Goal: Task Accomplishment & Management: Use online tool/utility

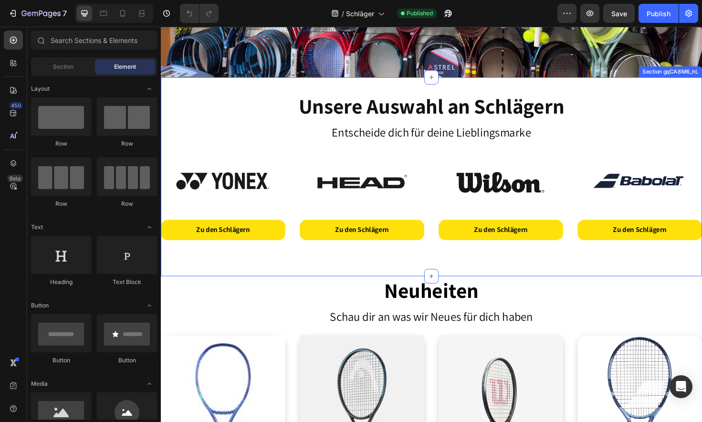
scroll to position [148, 0]
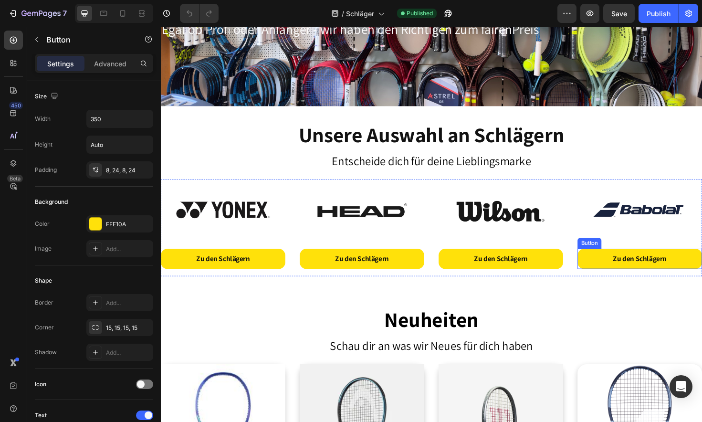
click at [605, 262] on button "Zu den Schlägern" at bounding box center [668, 272] width 132 height 21
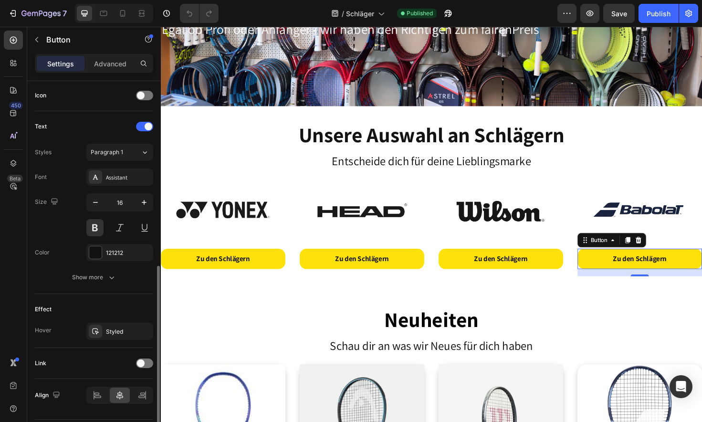
scroll to position [317, 0]
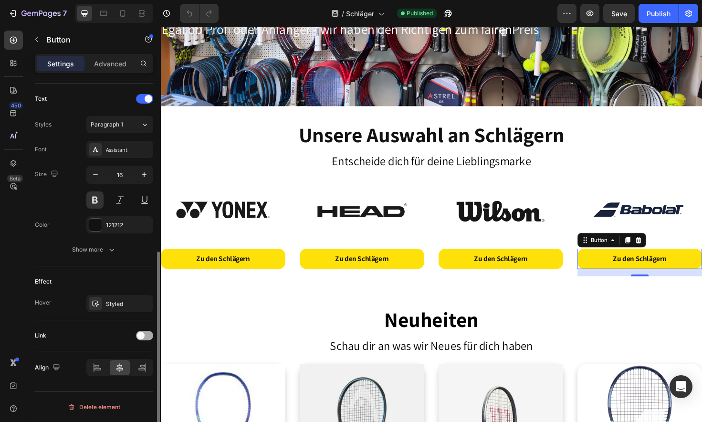
click at [138, 338] on span at bounding box center [141, 336] width 8 height 8
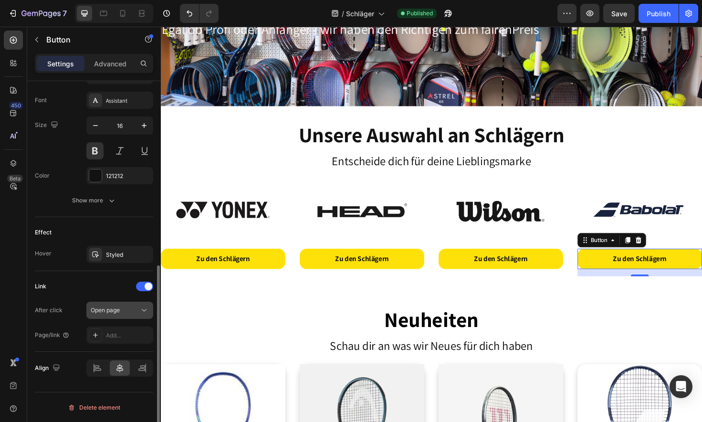
scroll to position [366, 0]
click at [139, 312] on icon at bounding box center [144, 310] width 10 height 10
click at [78, 293] on div "Link" at bounding box center [94, 285] width 118 height 15
click at [121, 338] on div "Add..." at bounding box center [128, 335] width 45 height 9
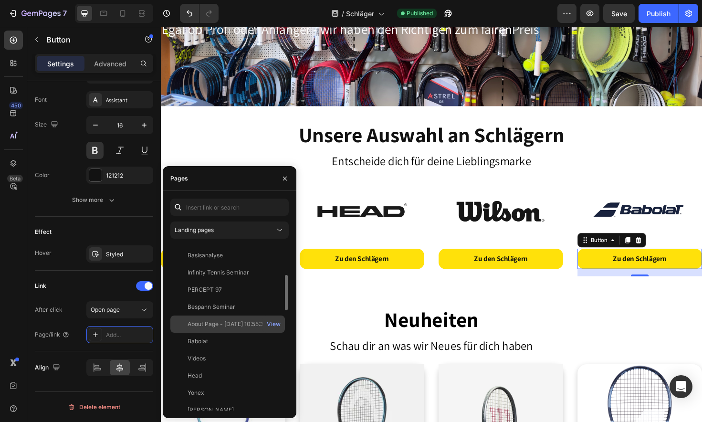
scroll to position [141, 0]
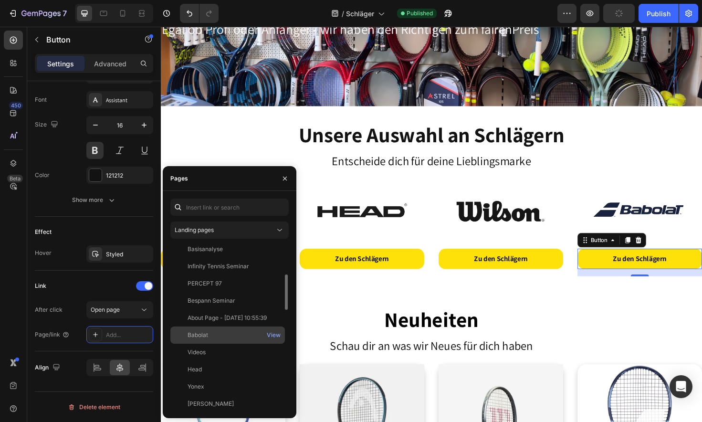
click at [206, 337] on div "Babolat" at bounding box center [198, 335] width 21 height 9
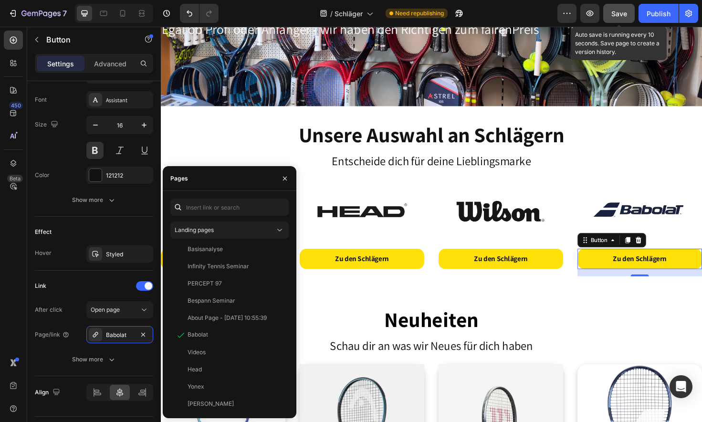
click at [625, 17] on span "Save" at bounding box center [620, 14] width 16 height 8
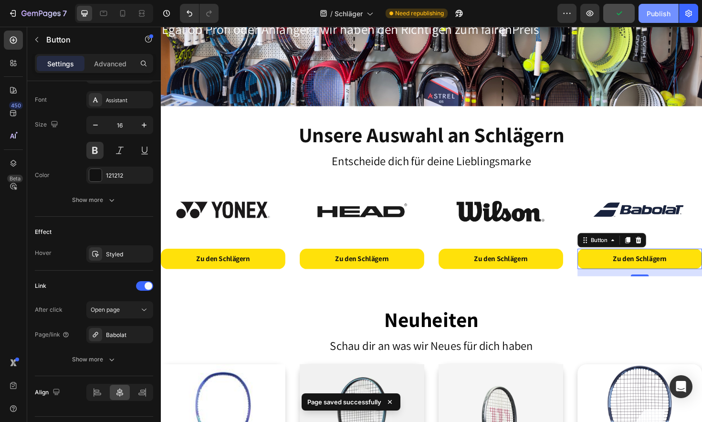
click at [657, 13] on div "Publish" at bounding box center [659, 14] width 24 height 10
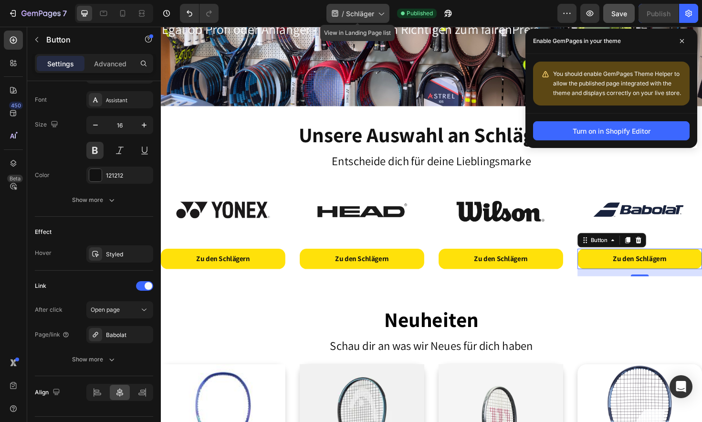
click at [381, 13] on icon at bounding box center [381, 14] width 10 height 10
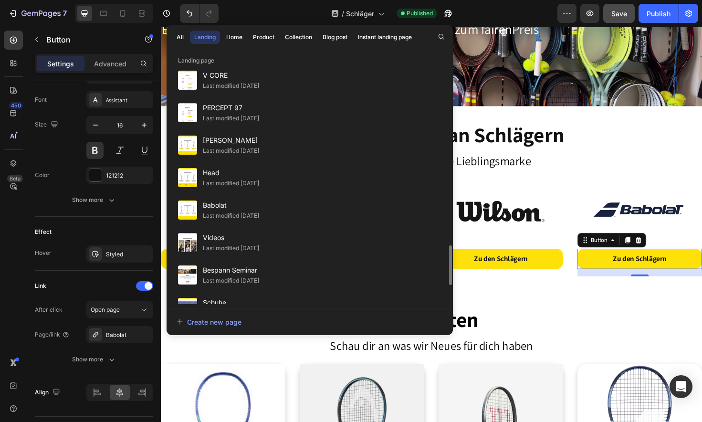
scroll to position [1182, 0]
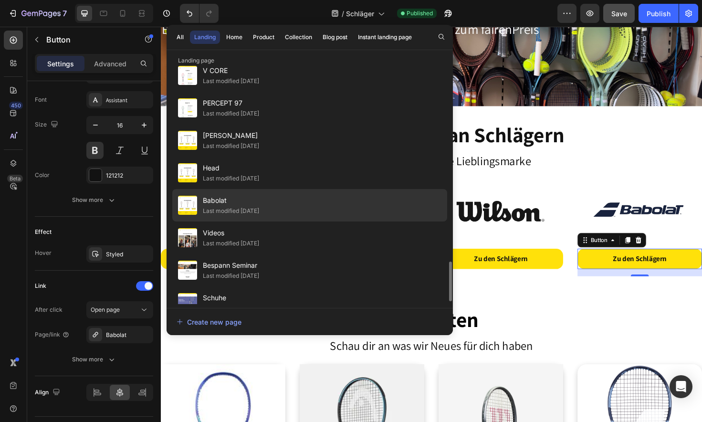
click at [259, 203] on span "Babolat" at bounding box center [231, 200] width 56 height 11
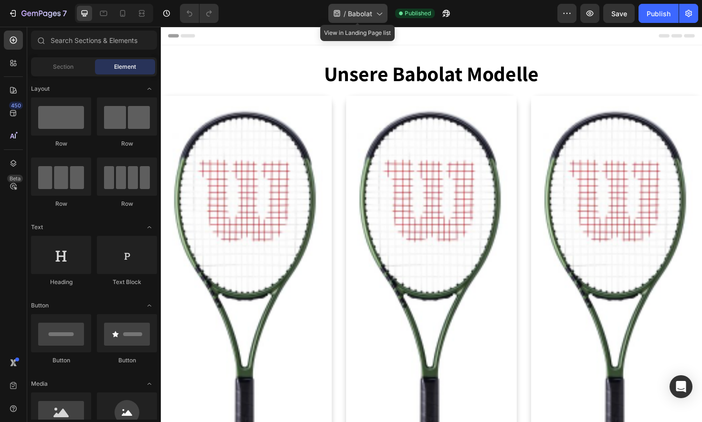
click at [377, 10] on icon at bounding box center [379, 14] width 10 height 10
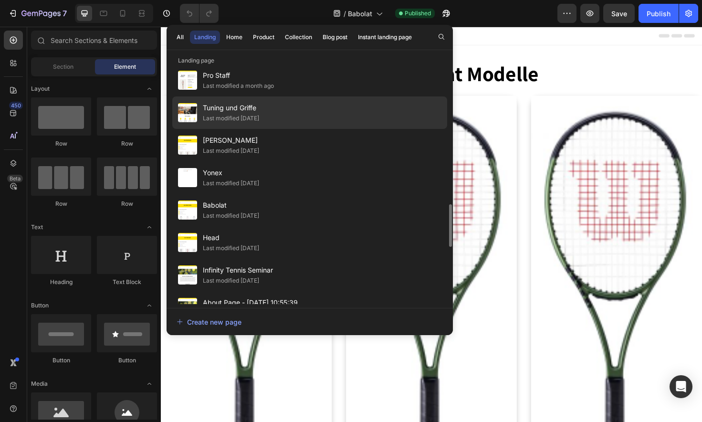
scroll to position [822, 0]
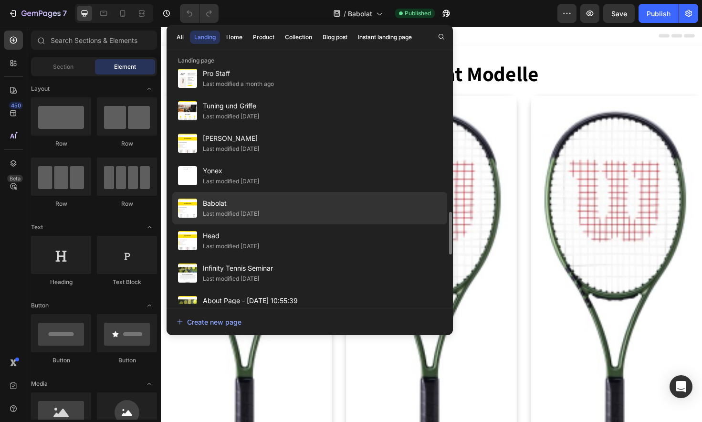
click at [259, 208] on span "Babolat" at bounding box center [231, 203] width 56 height 11
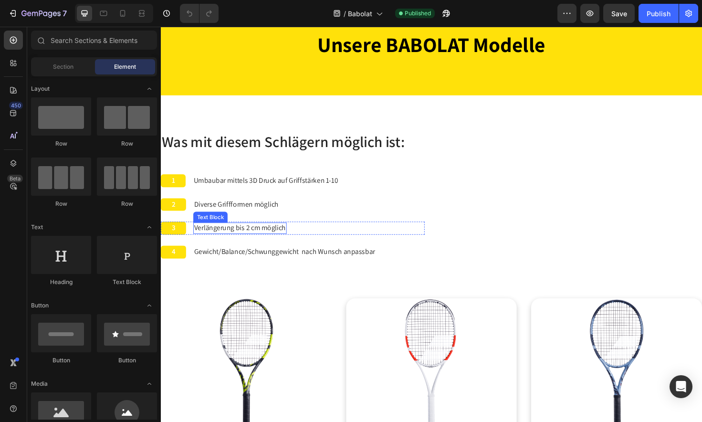
scroll to position [21, 0]
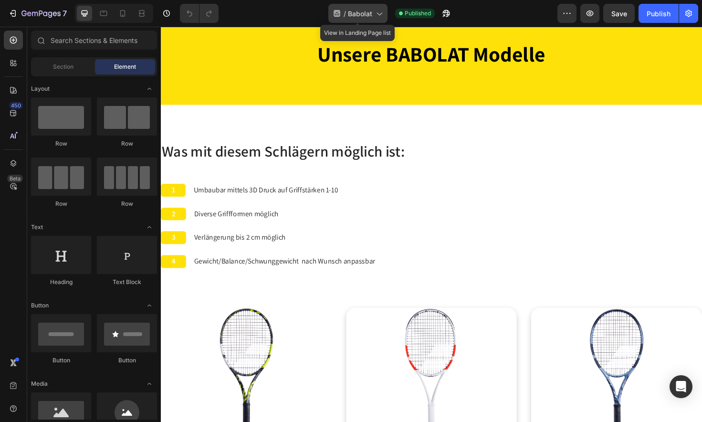
click at [378, 12] on icon at bounding box center [379, 14] width 10 height 10
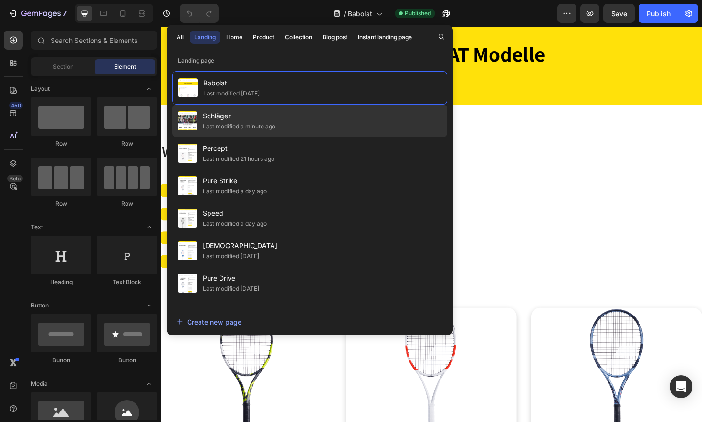
click at [306, 137] on div "Schläger Last modified a minute ago" at bounding box center [309, 153] width 275 height 32
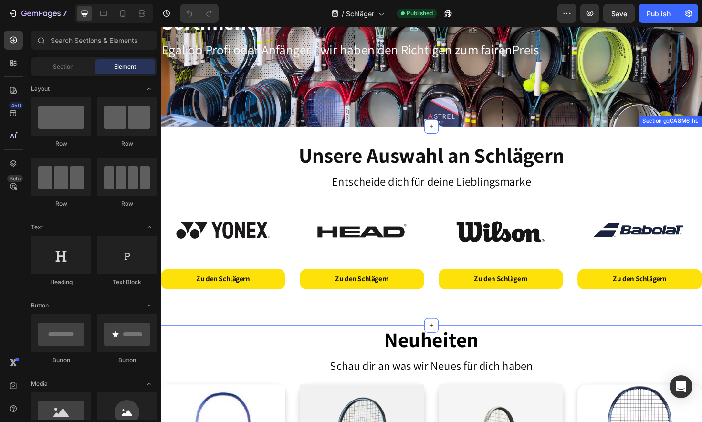
scroll to position [148, 0]
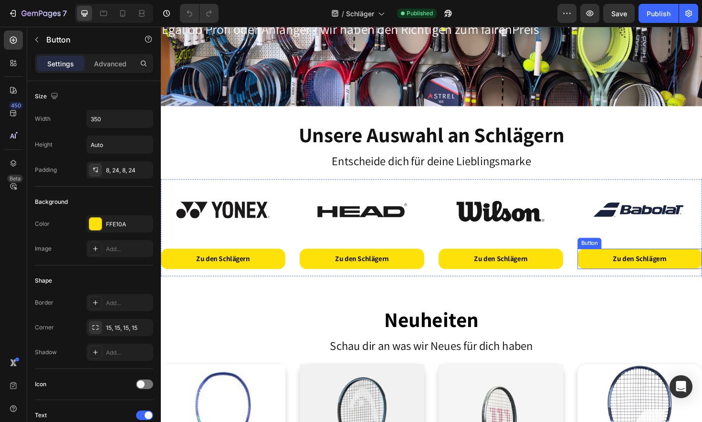
click at [628, 274] on link "Zu den Schlägern" at bounding box center [668, 272] width 132 height 21
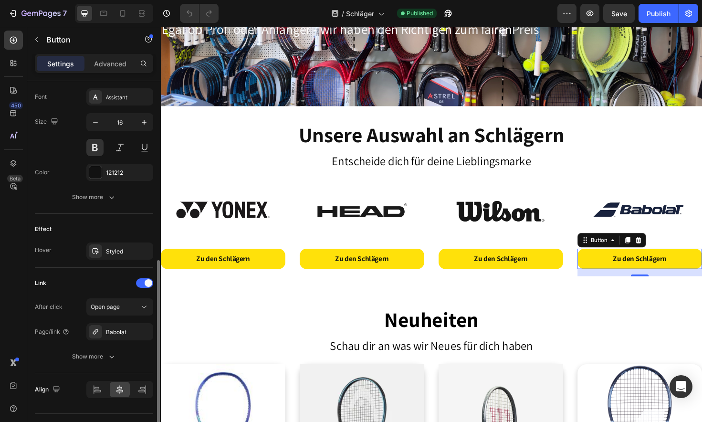
scroll to position [391, 0]
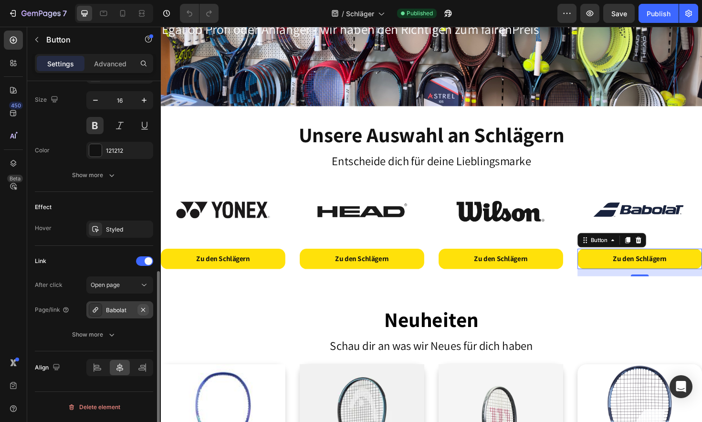
click at [145, 310] on icon "button" at bounding box center [143, 310] width 8 height 8
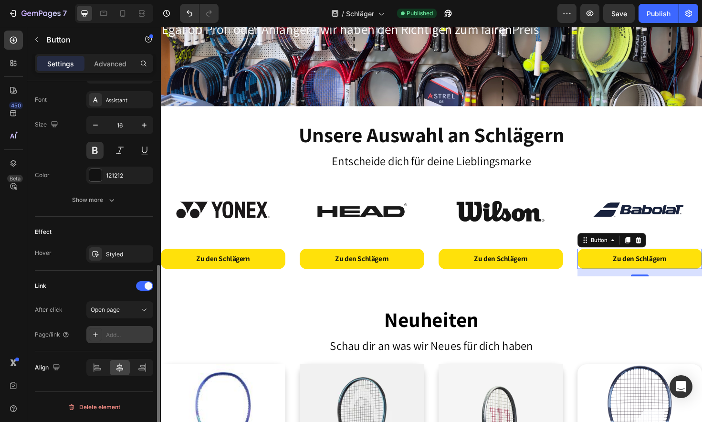
click at [99, 336] on icon at bounding box center [96, 335] width 8 height 8
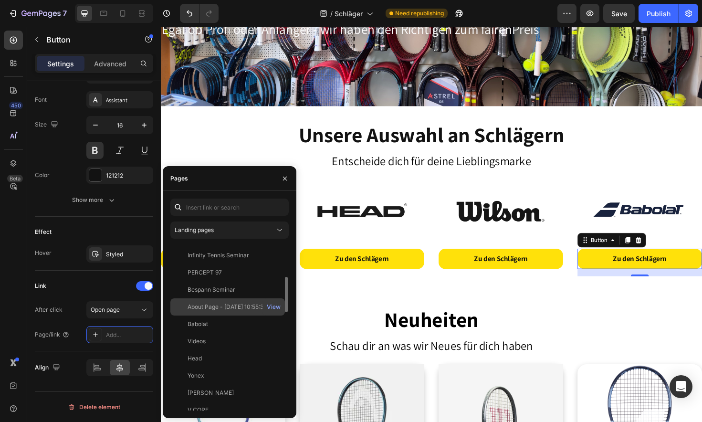
scroll to position [153, 0]
click at [236, 320] on div "Babolat" at bounding box center [227, 323] width 107 height 9
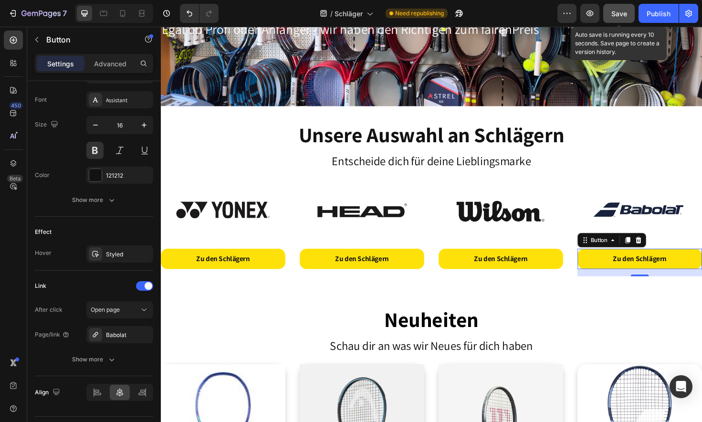
click at [614, 11] on span "Save" at bounding box center [620, 14] width 16 height 8
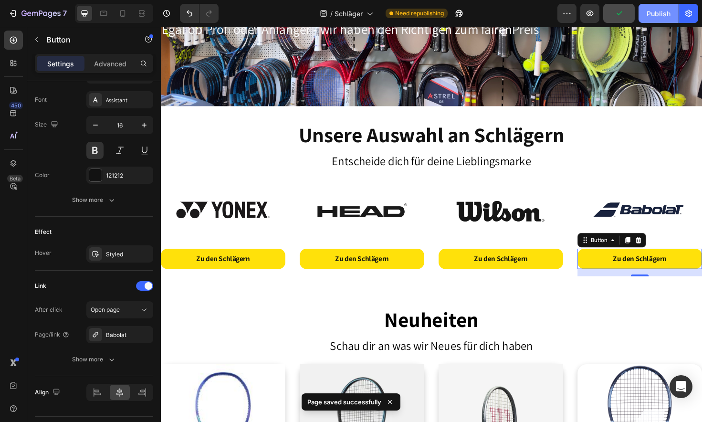
click at [665, 12] on div "Publish" at bounding box center [659, 14] width 24 height 10
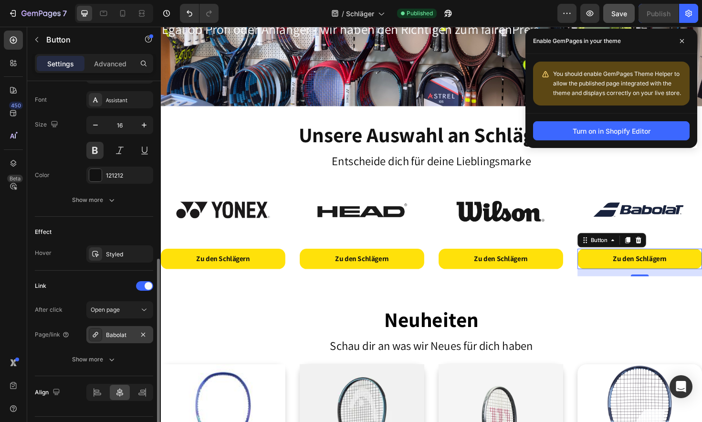
click at [132, 337] on div "Babolat" at bounding box center [120, 335] width 28 height 9
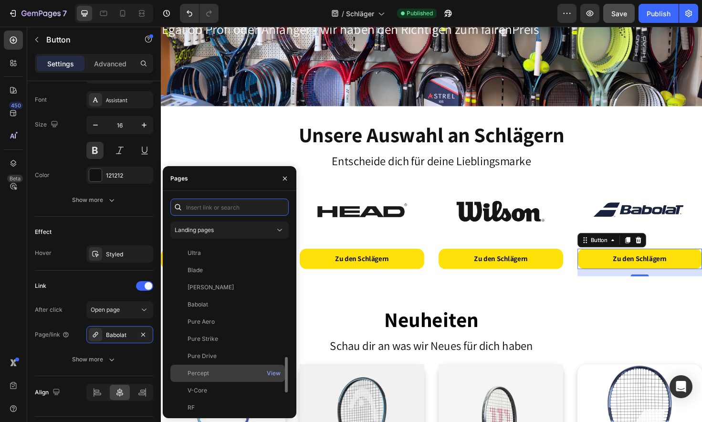
scroll to position [560, 0]
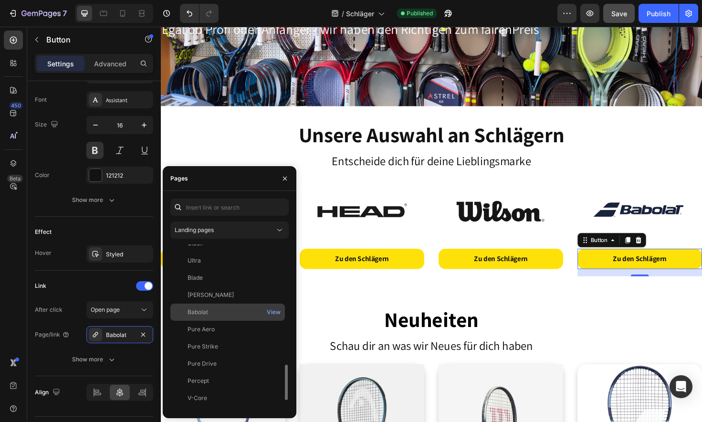
click at [207, 321] on div "Babolat View" at bounding box center [227, 329] width 115 height 17
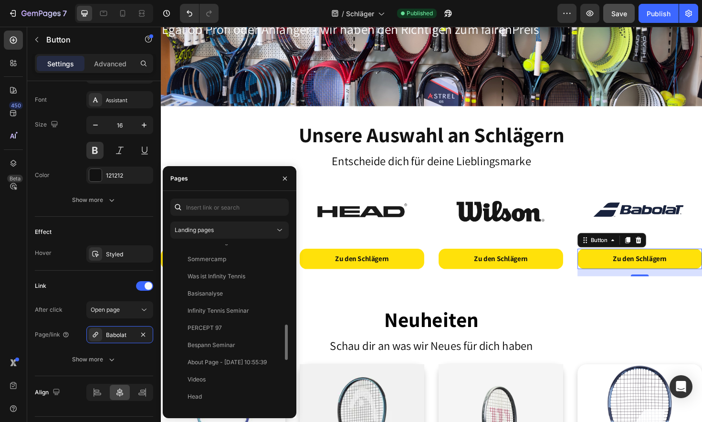
scroll to position [0, 0]
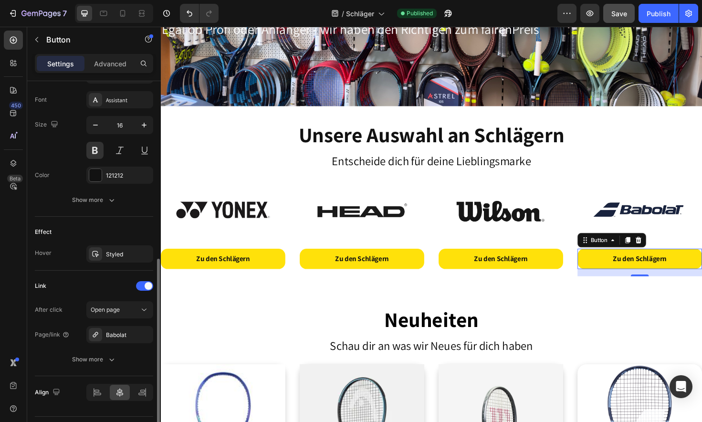
click at [102, 285] on div "Link" at bounding box center [94, 285] width 118 height 15
click at [54, 8] on div "7" at bounding box center [43, 13] width 45 height 11
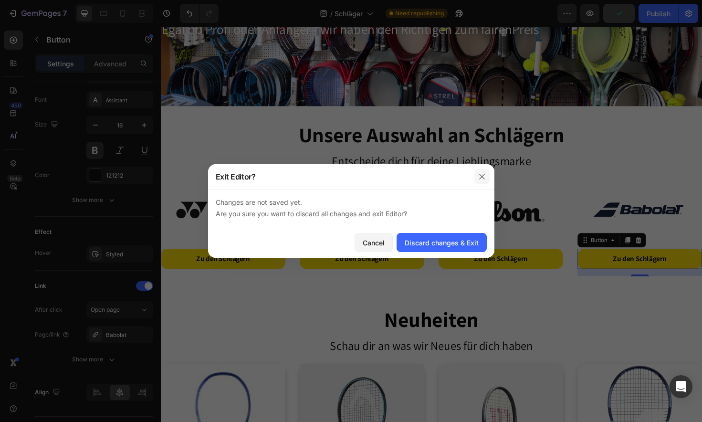
click at [482, 173] on icon "button" at bounding box center [482, 177] width 8 height 8
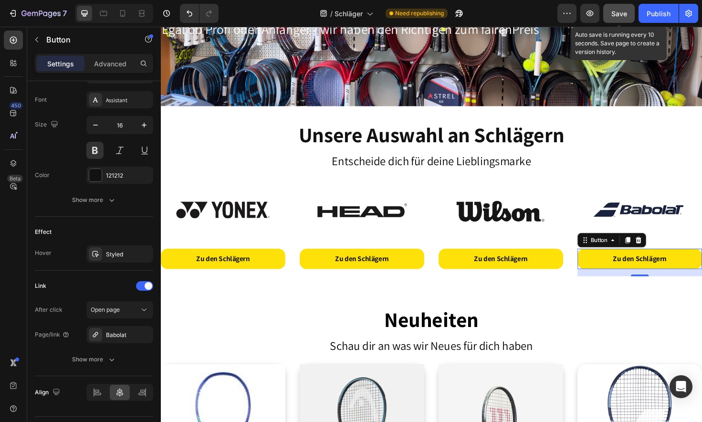
click at [625, 14] on span "Save" at bounding box center [620, 14] width 16 height 8
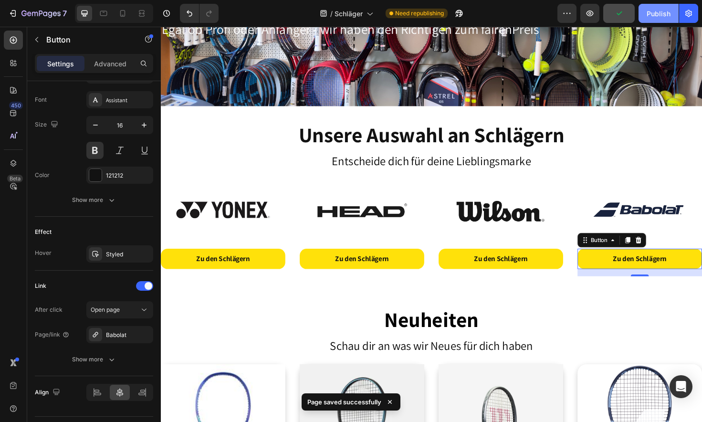
click at [663, 15] on div "Publish" at bounding box center [659, 14] width 24 height 10
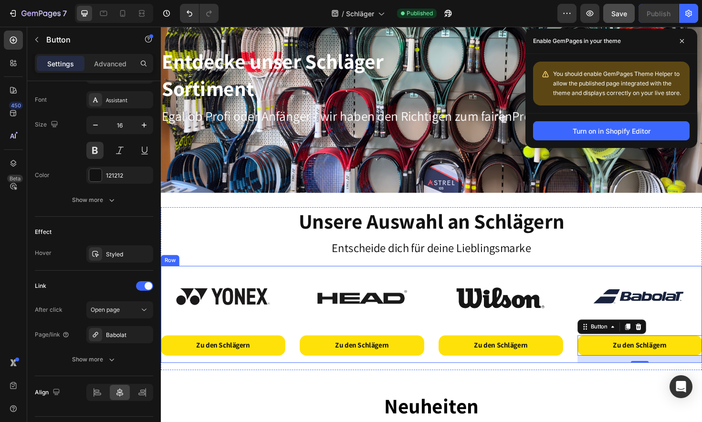
scroll to position [34, 0]
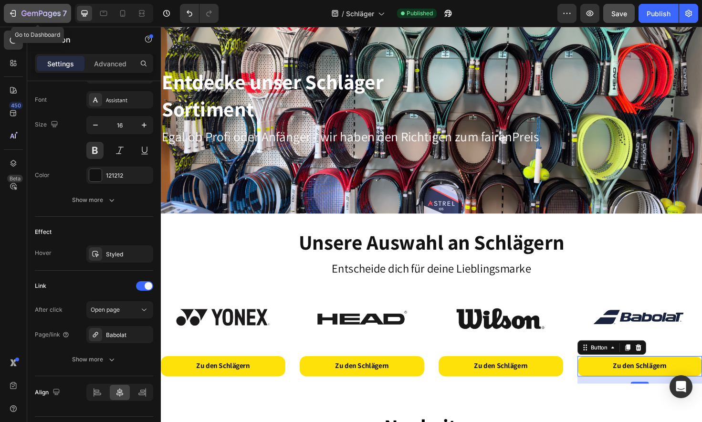
click at [42, 13] on icon "button" at bounding box center [41, 14] width 4 height 6
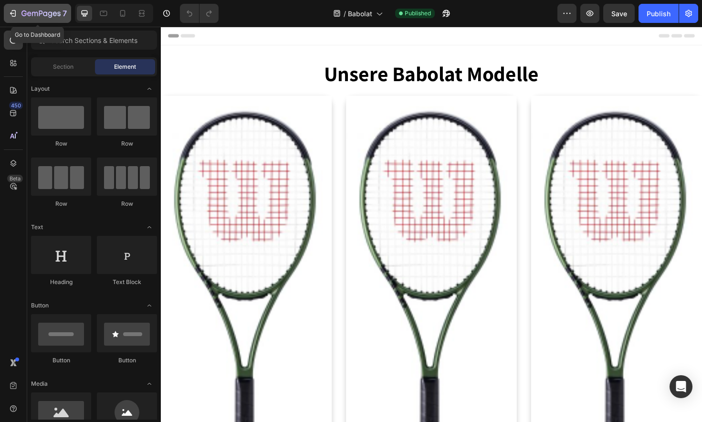
click at [45, 13] on icon "button" at bounding box center [40, 14] width 39 height 8
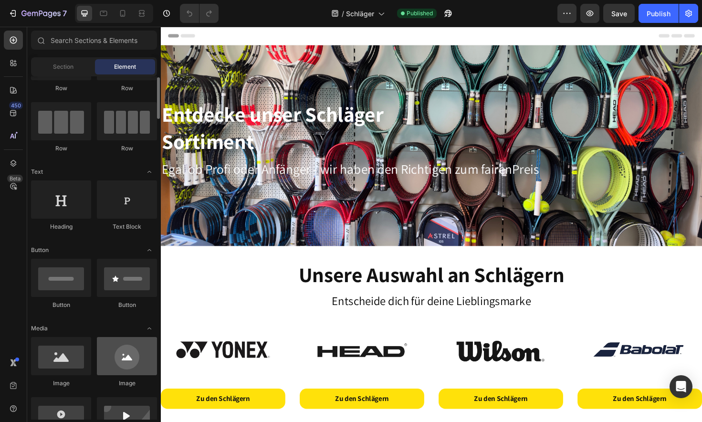
scroll to position [29, 0]
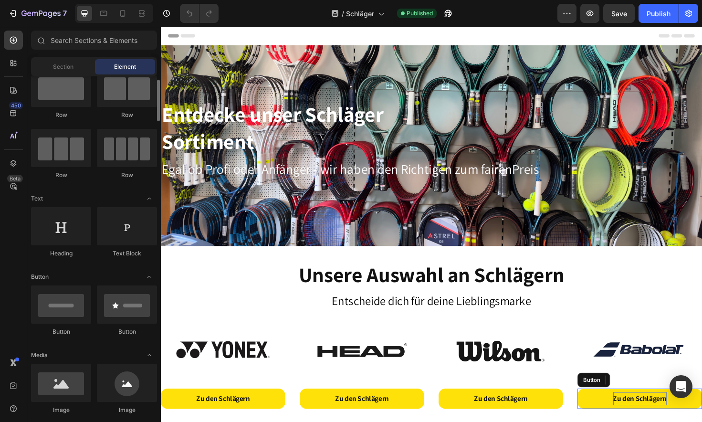
click at [653, 422] on div "Zu den Schlägern" at bounding box center [668, 420] width 57 height 14
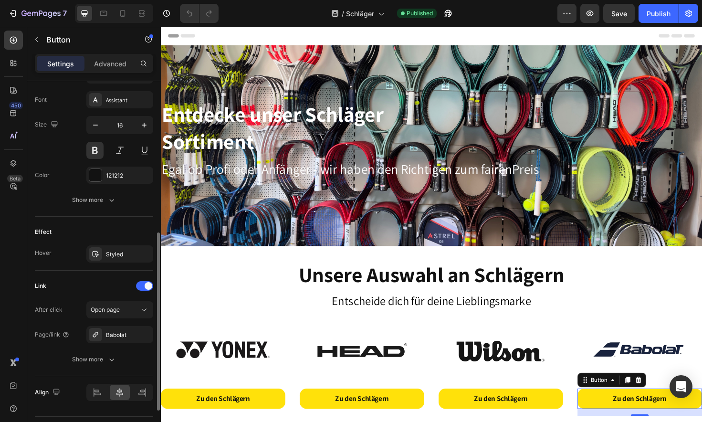
scroll to position [377, 0]
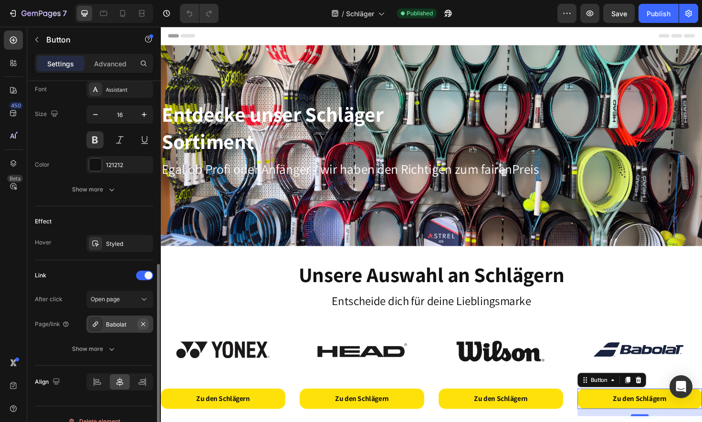
click at [144, 325] on icon "button" at bounding box center [143, 324] width 4 height 4
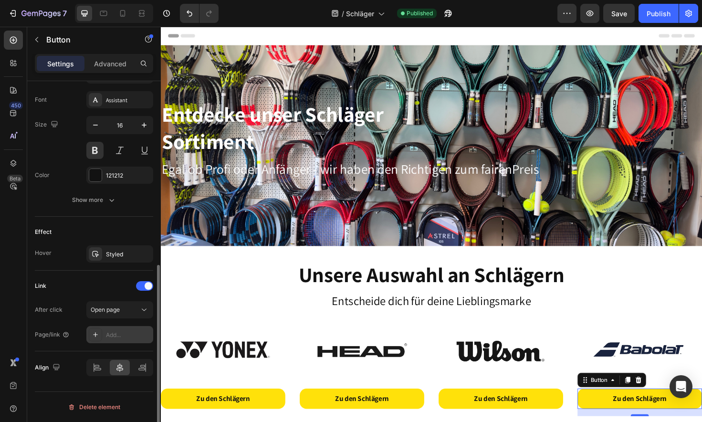
click at [96, 333] on icon at bounding box center [96, 335] width 8 height 8
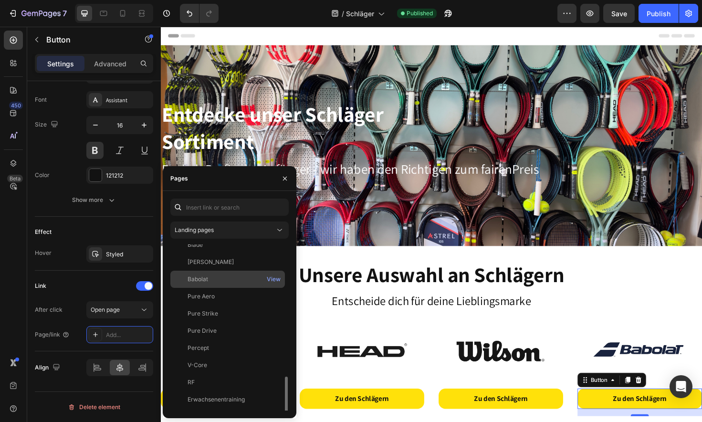
scroll to position [580, 0]
click at [207, 273] on div "Babolat" at bounding box center [198, 274] width 21 height 9
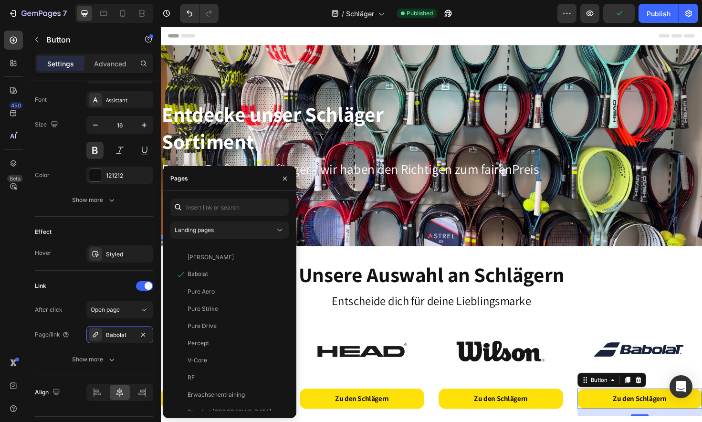
click at [493, 19] on div "/ Schläger Published" at bounding box center [391, 13] width 331 height 19
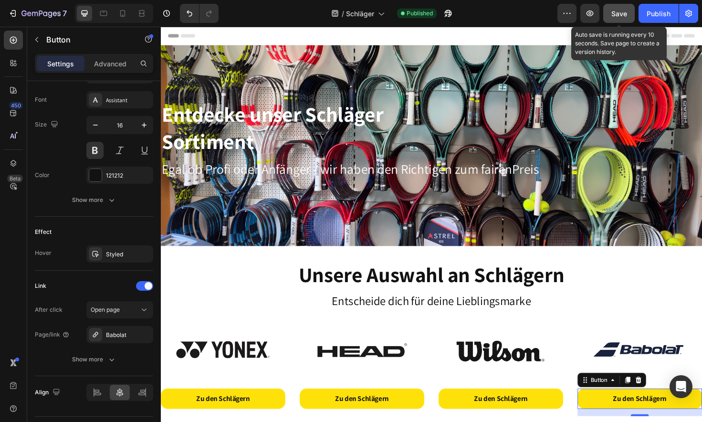
click at [617, 16] on span "Save" at bounding box center [620, 14] width 16 height 8
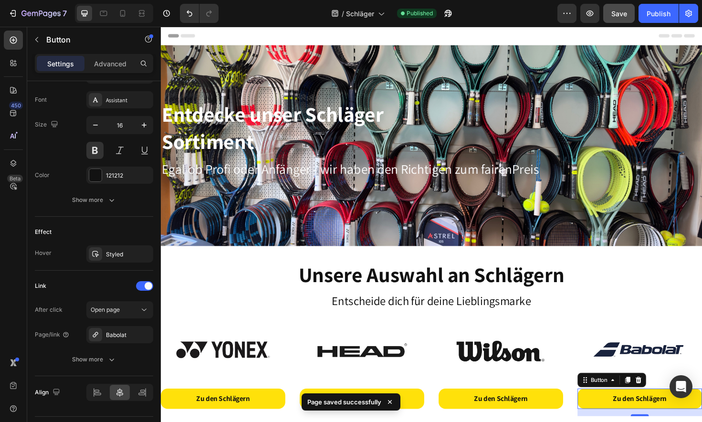
click at [615, 415] on link "Zu den Schlägern" at bounding box center [668, 420] width 132 height 21
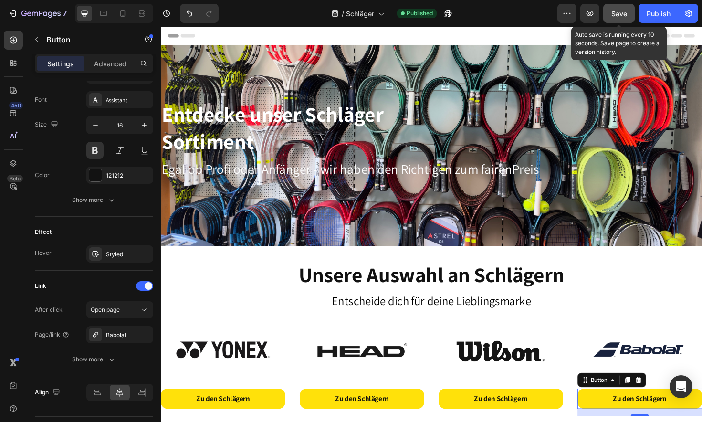
click at [619, 9] on div "Save" at bounding box center [620, 14] width 16 height 10
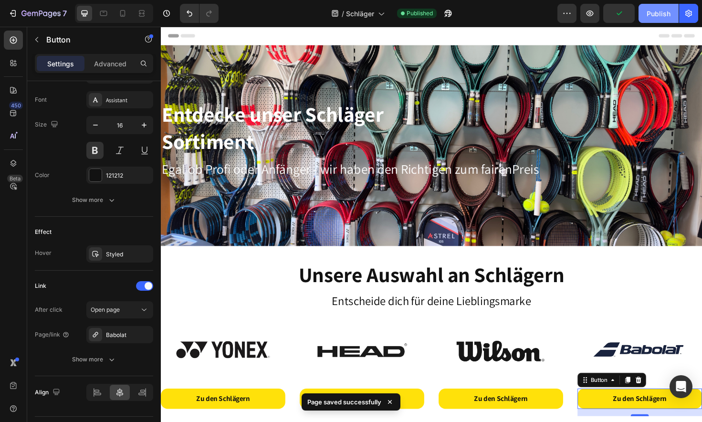
click at [664, 18] on div "Publish" at bounding box center [659, 14] width 24 height 10
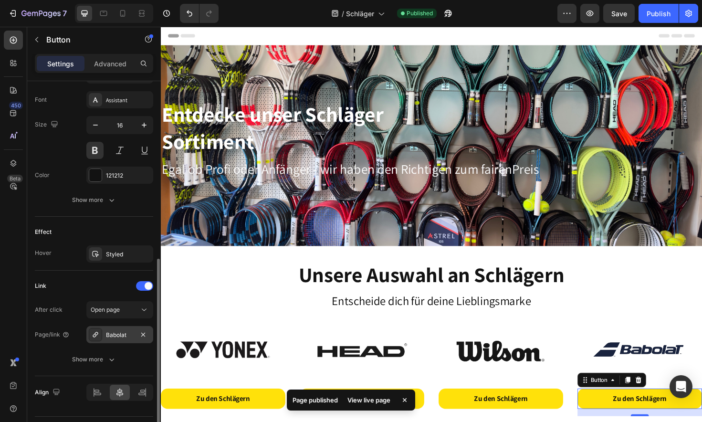
click at [116, 337] on div "Babolat" at bounding box center [120, 335] width 28 height 9
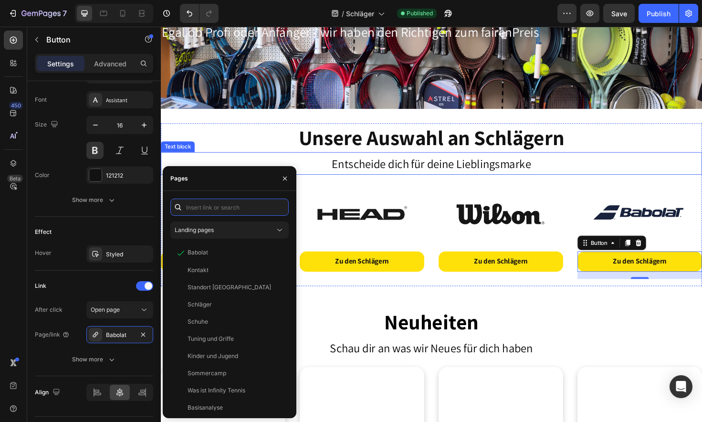
scroll to position [160, 0]
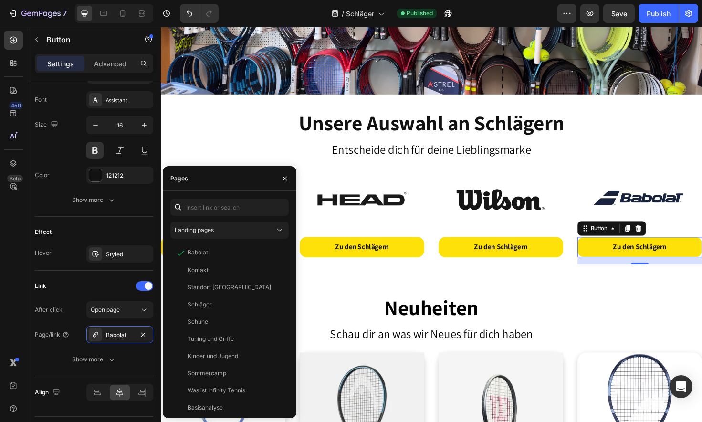
click at [702, 260] on link "Zu den Schlägern" at bounding box center [668, 259] width 132 height 21
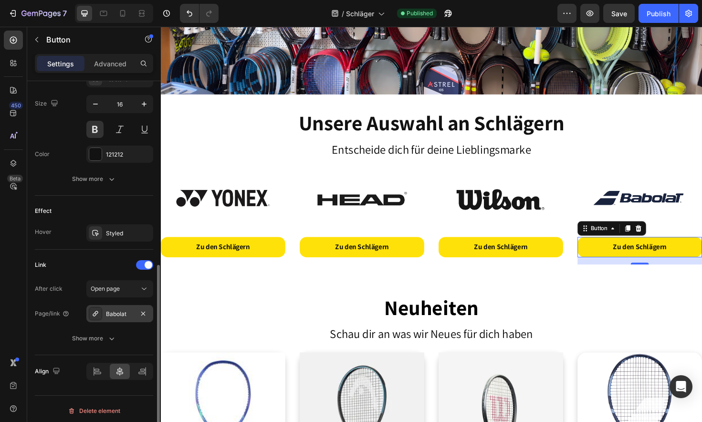
scroll to position [388, 0]
click at [147, 315] on icon "button" at bounding box center [143, 313] width 8 height 8
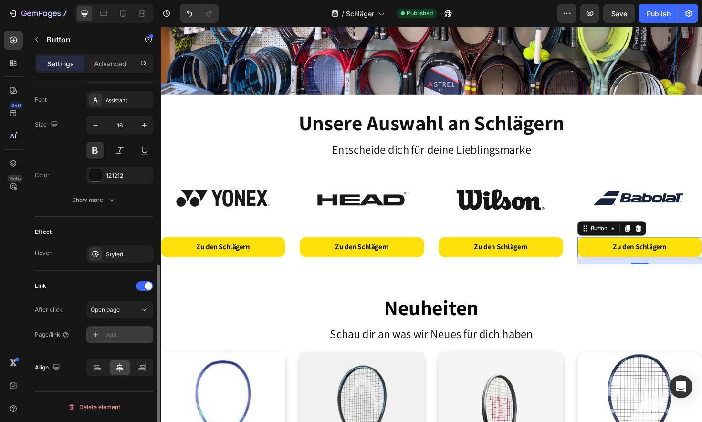
click at [94, 336] on icon at bounding box center [96, 335] width 8 height 8
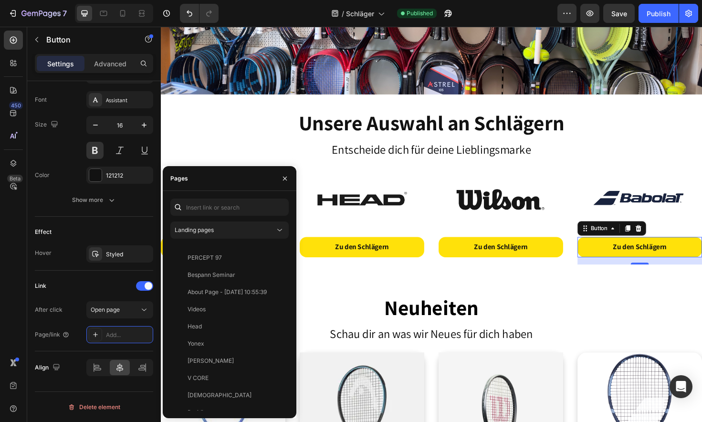
scroll to position [0, 0]
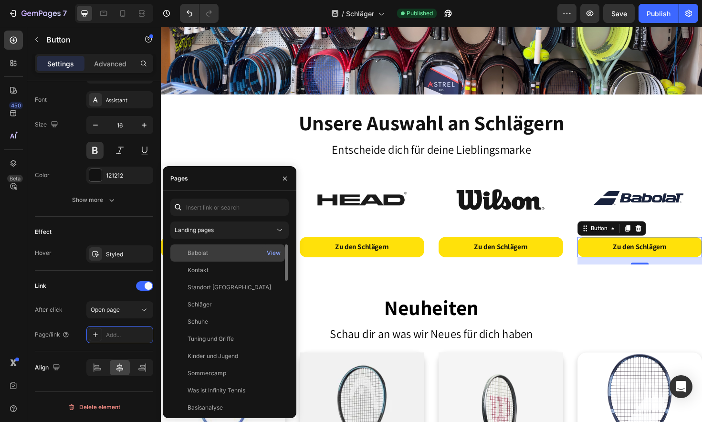
click at [203, 250] on div "Babolat" at bounding box center [198, 253] width 21 height 9
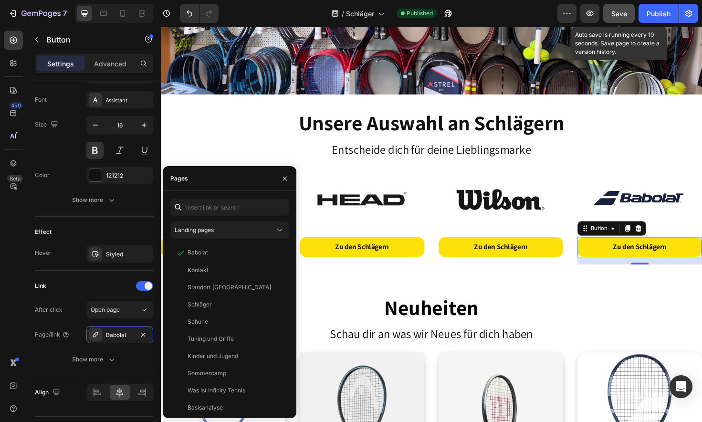
click at [620, 18] on div "Save" at bounding box center [620, 14] width 16 height 10
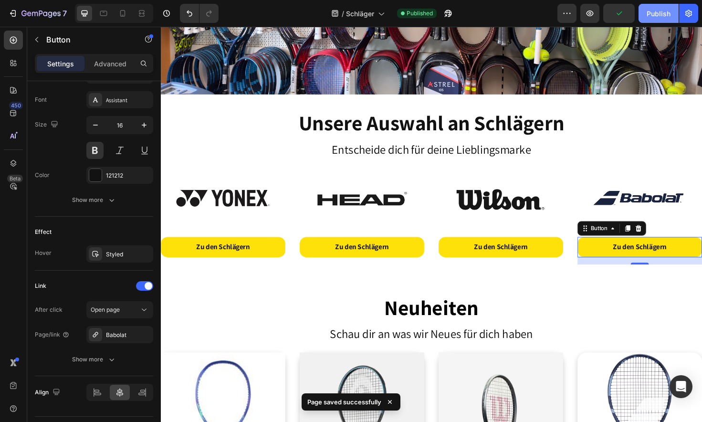
click at [667, 8] on button "Publish" at bounding box center [659, 13] width 40 height 19
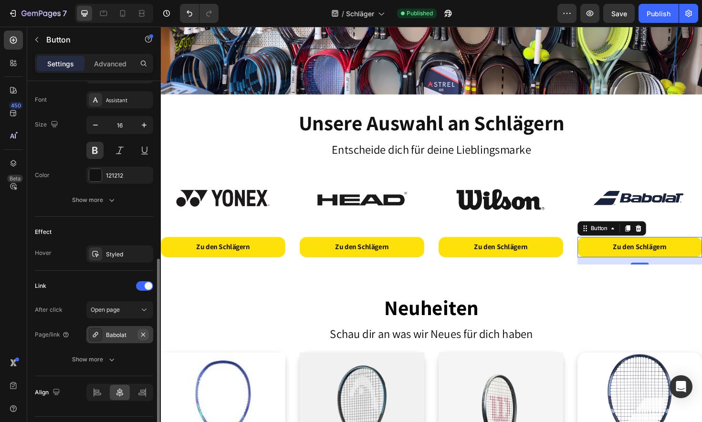
click at [143, 334] on icon "button" at bounding box center [143, 334] width 4 height 4
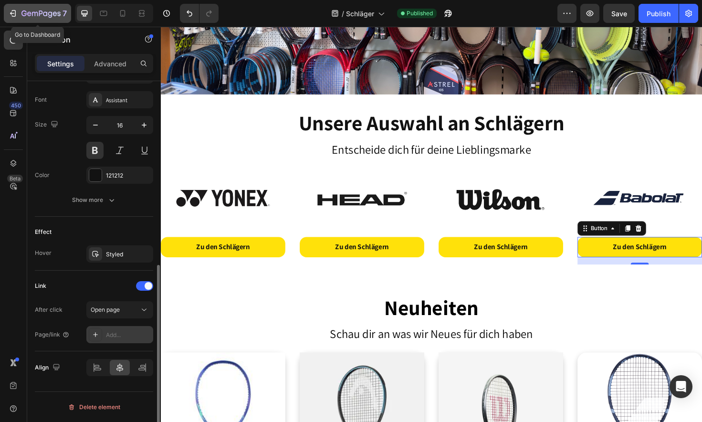
click at [38, 15] on icon "button" at bounding box center [35, 14] width 6 height 4
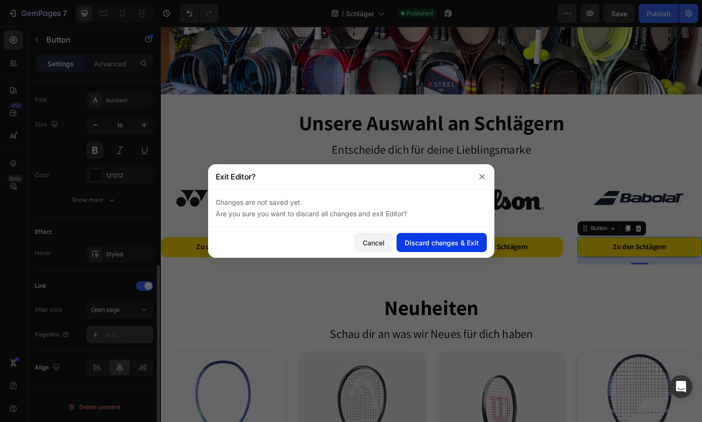
click at [432, 240] on div "Discard changes & Exit" at bounding box center [442, 243] width 74 height 10
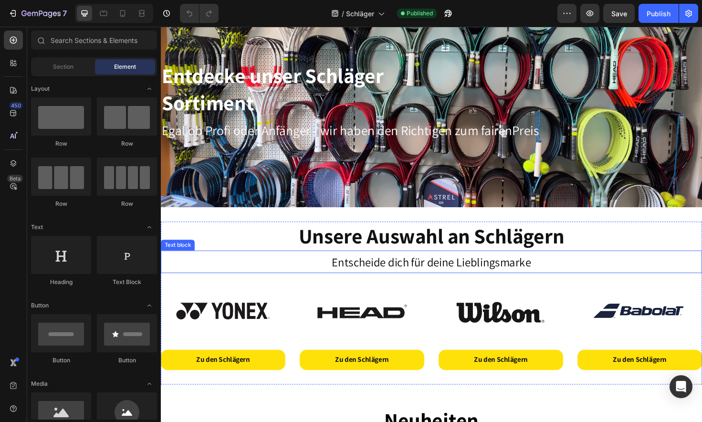
scroll to position [50, 0]
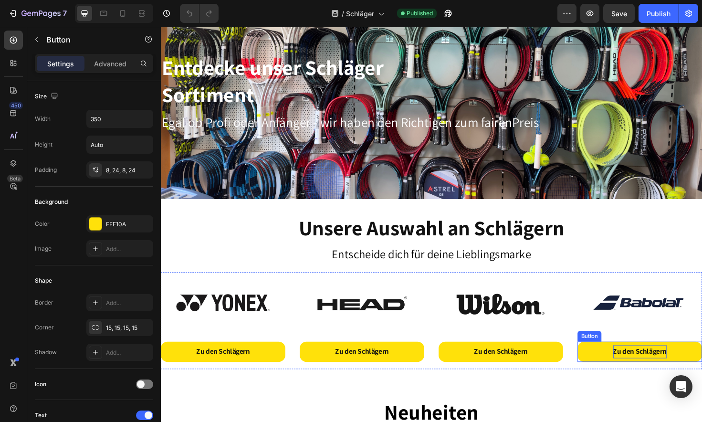
click at [644, 364] on div "Zu den Schlägern" at bounding box center [668, 371] width 57 height 14
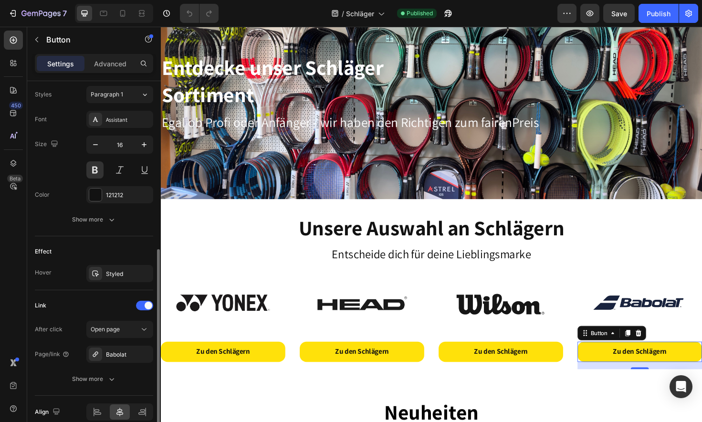
scroll to position [348, 0]
click at [144, 356] on icon "button" at bounding box center [143, 353] width 8 height 8
click at [96, 354] on icon at bounding box center [96, 353] width 8 height 8
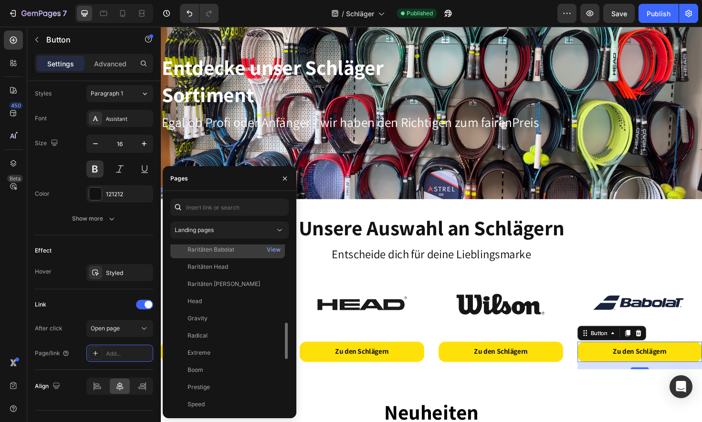
scroll to position [350, 0]
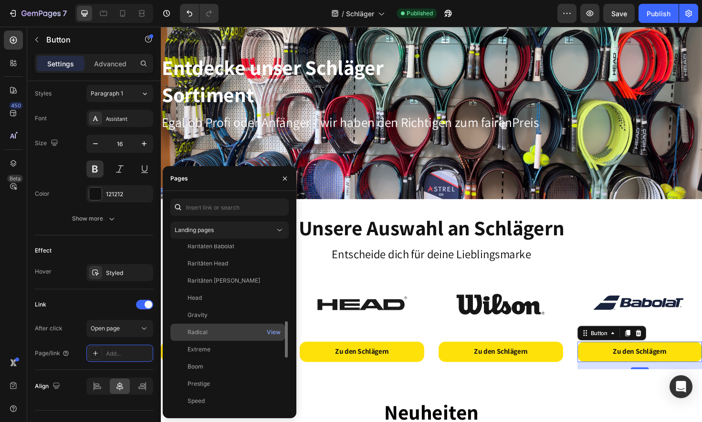
click at [210, 328] on div "Radical" at bounding box center [227, 332] width 107 height 9
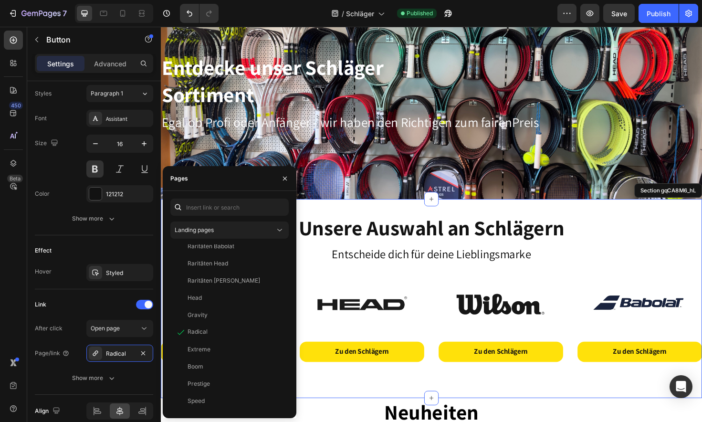
click at [347, 396] on div "Unsere Auswahl an Schlägern Heading Entscheide dich für deine Lieblingsmarke Te…" at bounding box center [447, 314] width 573 height 180
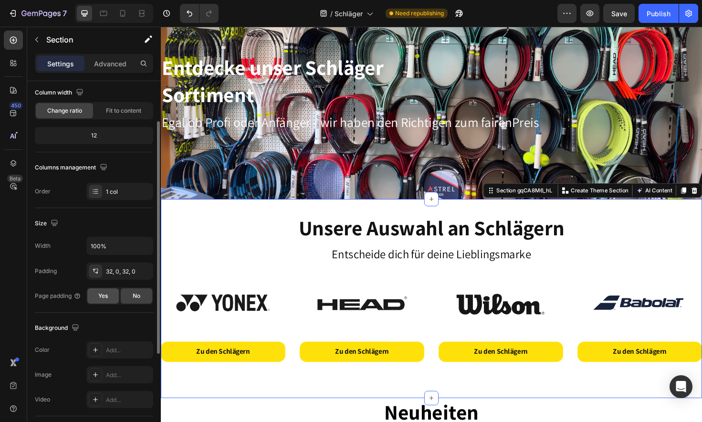
scroll to position [79, 0]
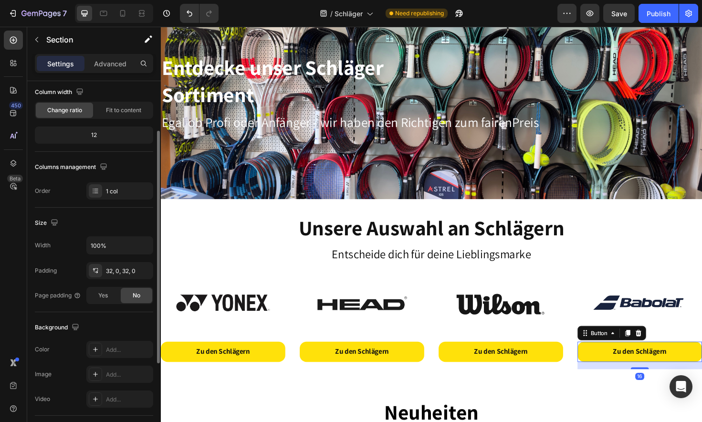
click at [628, 370] on link "Zu den Schlägern" at bounding box center [668, 370] width 132 height 21
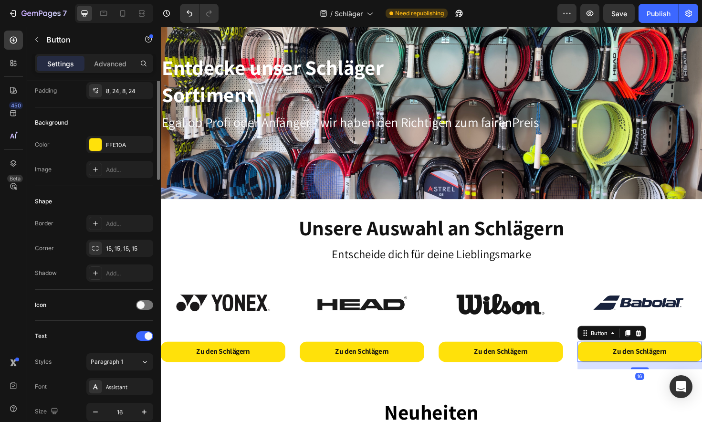
scroll to position [0, 0]
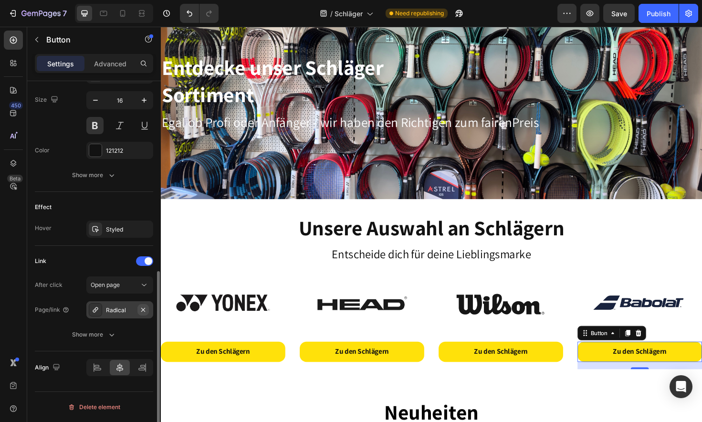
click at [144, 311] on icon "button" at bounding box center [143, 310] width 8 height 8
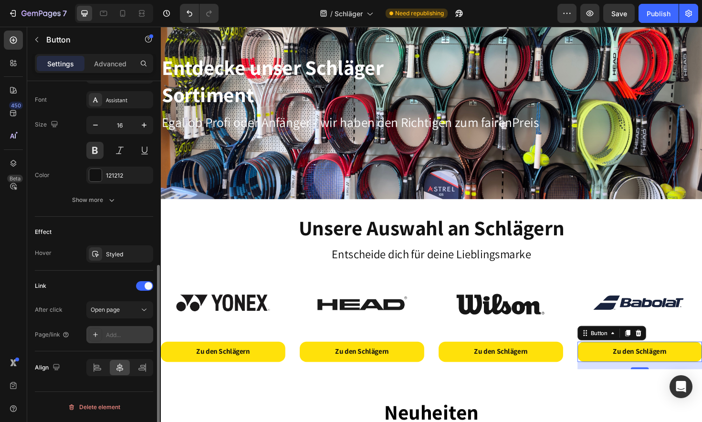
click at [95, 333] on icon at bounding box center [96, 335] width 8 height 8
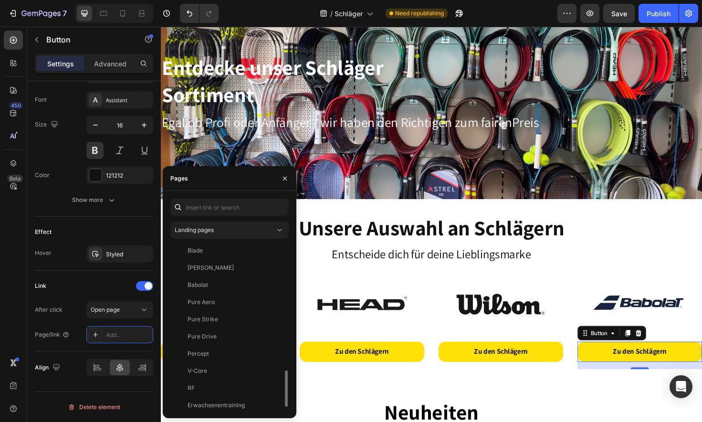
scroll to position [570, 0]
click at [213, 284] on div "Babolat" at bounding box center [227, 284] width 107 height 9
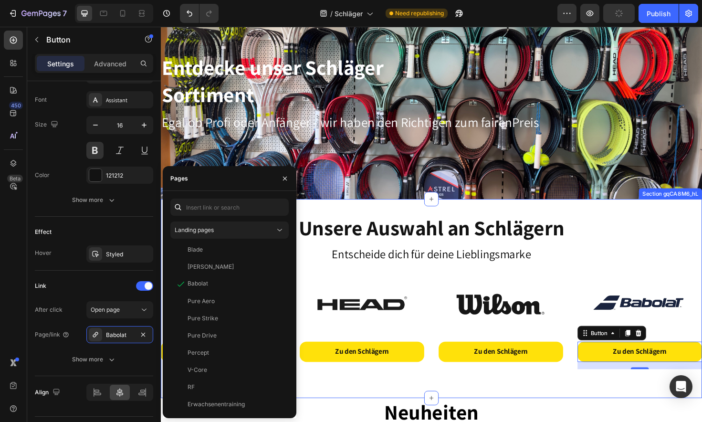
click at [462, 406] on div "Unsere Auswahl an Schlägern Heading Entscheide dich für deine Lieblingsmarke Te…" at bounding box center [447, 314] width 573 height 211
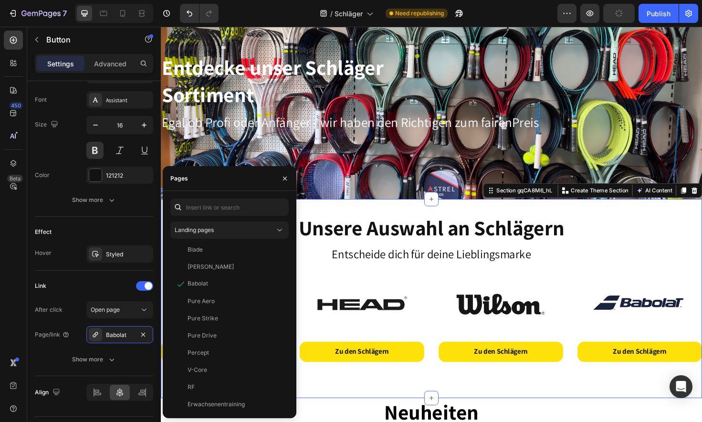
scroll to position [0, 0]
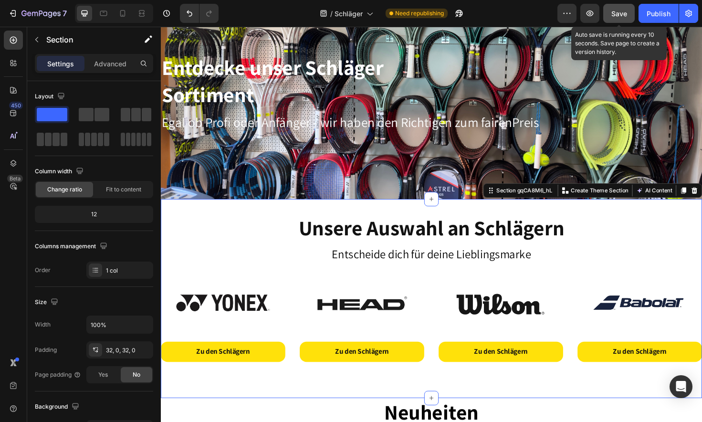
click at [622, 19] on button "Save" at bounding box center [619, 13] width 32 height 19
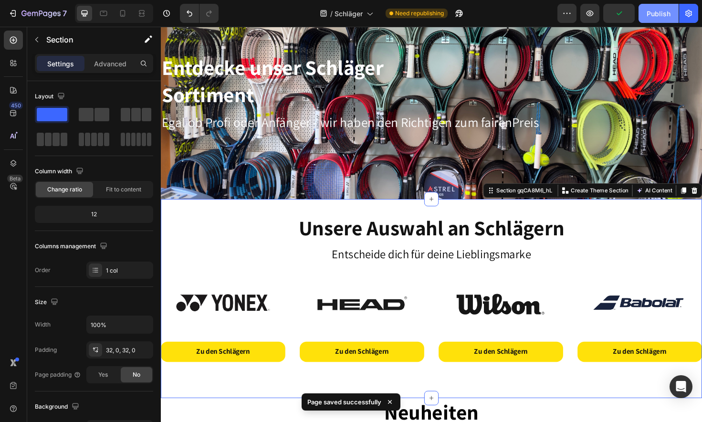
click at [664, 9] on div "Publish" at bounding box center [659, 14] width 24 height 10
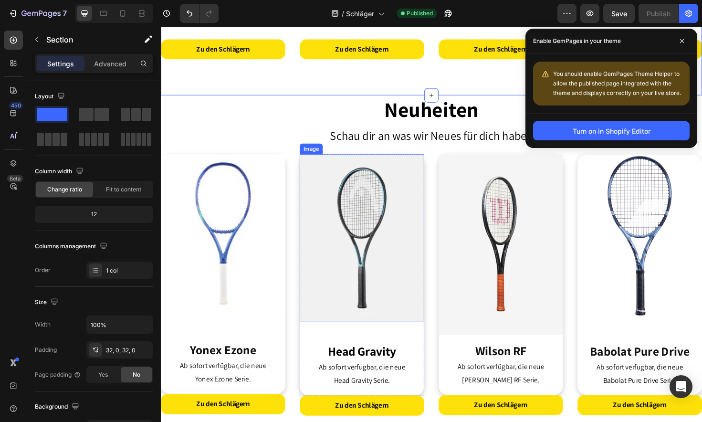
scroll to position [383, 0]
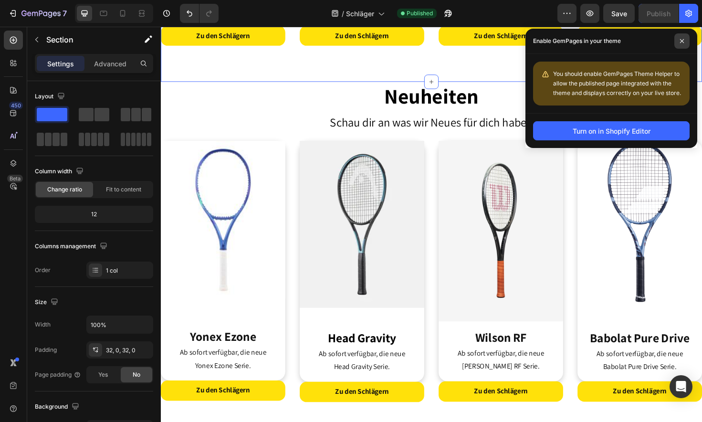
click at [681, 39] on icon at bounding box center [682, 41] width 5 height 5
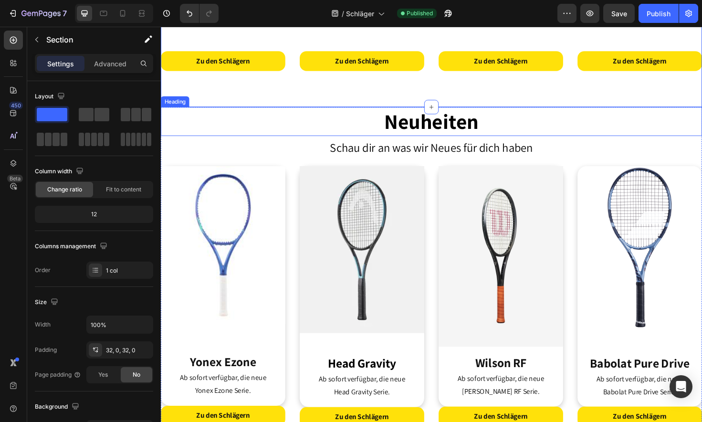
scroll to position [343, 0]
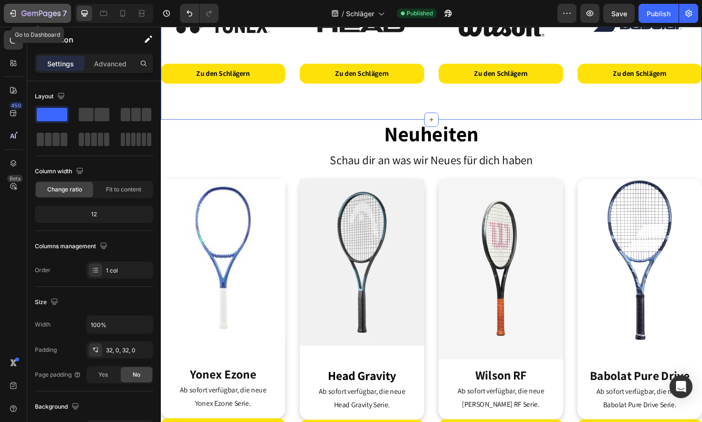
click at [46, 15] on icon "button" at bounding box center [45, 13] width 4 height 4
